Goal: Find specific page/section: Find specific page/section

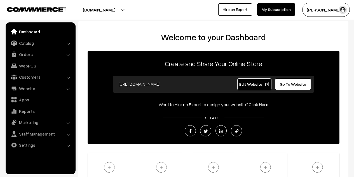
click at [257, 85] on span "Edit Website" at bounding box center [254, 84] width 30 height 5
click at [68, 43] on li "Catalog Categories" at bounding box center [40, 43] width 67 height 10
click at [60, 43] on link "Catalog" at bounding box center [40, 43] width 67 height 10
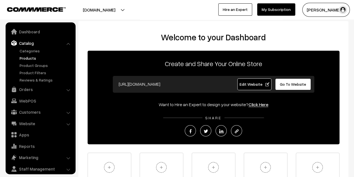
click at [29, 57] on link "Products" at bounding box center [45, 58] width 55 height 6
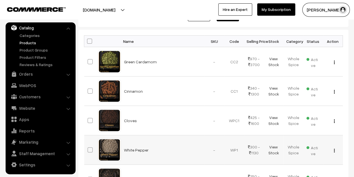
scroll to position [77, 0]
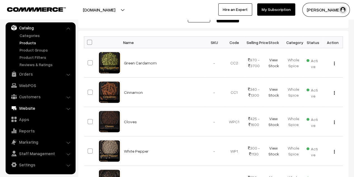
click at [23, 106] on link "Website" at bounding box center [40, 108] width 67 height 10
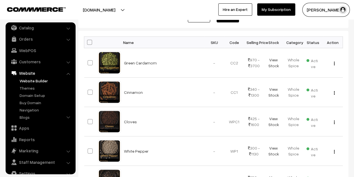
click at [39, 79] on link "Website Builder" at bounding box center [45, 81] width 55 height 6
